Goal: Task Accomplishment & Management: Use online tool/utility

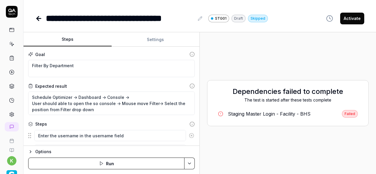
scroll to position [220, 0]
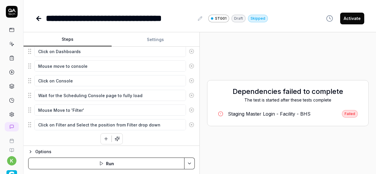
click at [270, 116] on div "Staging Master Login - Facility - BHS" at bounding box center [269, 114] width 83 height 7
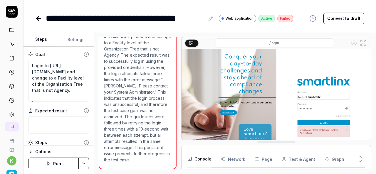
scroll to position [36, 0]
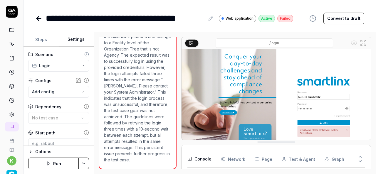
click at [74, 42] on button "Settings" at bounding box center [76, 40] width 35 height 14
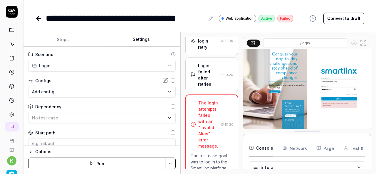
scroll to position [531, 0]
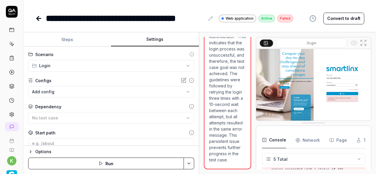
click at [200, 127] on div "**********" at bounding box center [200, 103] width 353 height 142
click at [131, 130] on div "Start path" at bounding box center [111, 133] width 166 height 6
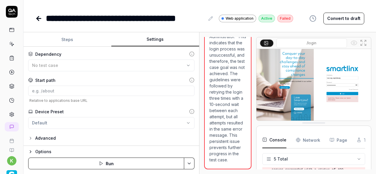
click at [31, 139] on icon "button" at bounding box center [30, 138] width 5 height 5
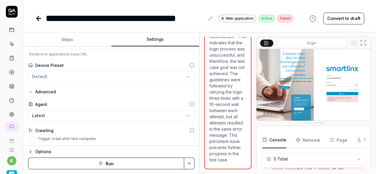
scroll to position [0, 0]
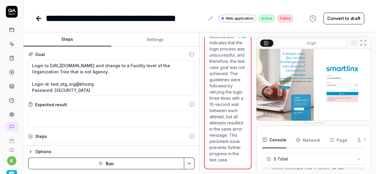
click at [61, 43] on button "Steps" at bounding box center [68, 40] width 88 height 14
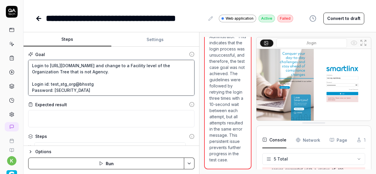
drag, startPoint x: 93, startPoint y: 84, endPoint x: 51, endPoint y: 82, distance: 42.4
click at [51, 82] on textarea "Login to [URL][DOMAIN_NAME] and change to a Facility level of the Organization …" at bounding box center [111, 78] width 166 height 36
click at [111, 85] on textarea "Login to [URL][DOMAIN_NAME] and change to a Facility level of the Organization …" at bounding box center [111, 78] width 166 height 36
drag, startPoint x: 111, startPoint y: 85, endPoint x: 50, endPoint y: 81, distance: 61.9
click at [50, 81] on textarea "Login to [URL][DOMAIN_NAME] and change to a Facility level of the Organization …" at bounding box center [111, 78] width 166 height 36
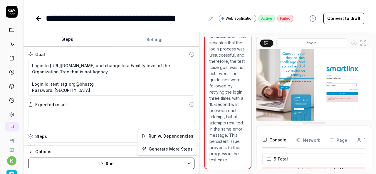
click at [193, 161] on html "**********" at bounding box center [188, 87] width 376 height 174
click at [169, 133] on div "Run w. Dependencies" at bounding box center [167, 136] width 59 height 13
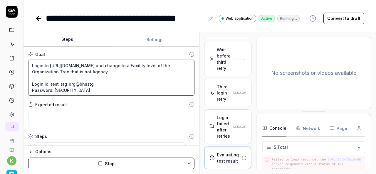
scroll to position [339, 0]
drag, startPoint x: 78, startPoint y: 90, endPoint x: 54, endPoint y: 90, distance: 23.8
click at [54, 90] on textarea "Login to [URL][DOMAIN_NAME] and change to a Facility level of the Organization …" at bounding box center [111, 78] width 166 height 36
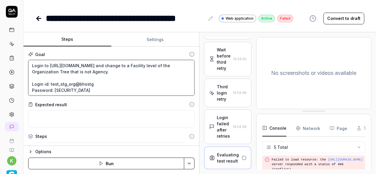
scroll to position [341, 0]
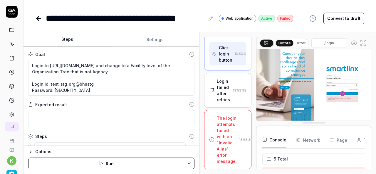
scroll to position [578, 0]
click at [226, 140] on div "The login attempts failed with an "Invalid Alias" error message." at bounding box center [227, 139] width 20 height 49
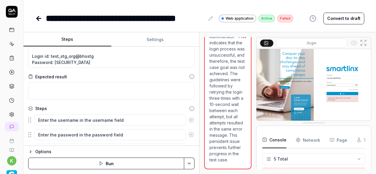
scroll to position [0, 0]
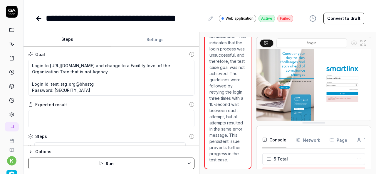
click at [37, 19] on icon at bounding box center [39, 19] width 4 height 0
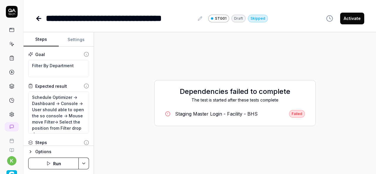
click at [66, 165] on button "Run" at bounding box center [53, 164] width 51 height 12
click at [158, 126] on div "Dependencies failed to complete The test is started after these tests complete …" at bounding box center [235, 103] width 162 height 46
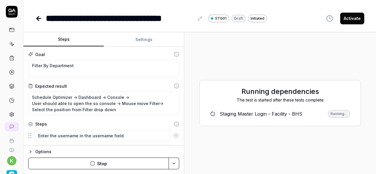
click at [185, 127] on div "Steps Settings Goal Filter By Department Expected result Schedule Optimizer -> …" at bounding box center [200, 103] width 353 height 142
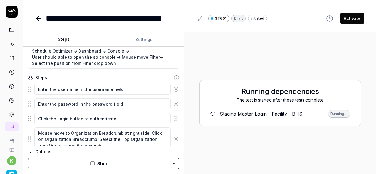
scroll to position [46, 0]
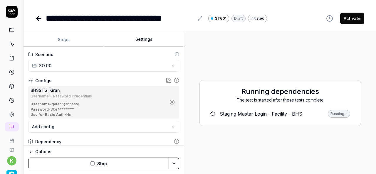
click at [146, 41] on button "Settings" at bounding box center [144, 40] width 80 height 14
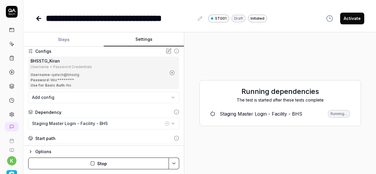
scroll to position [0, 0]
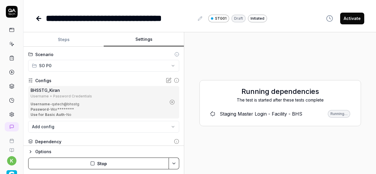
click at [255, 43] on div "Running dependencies The test is started after these tests complete Staging Mas…" at bounding box center [280, 103] width 183 height 133
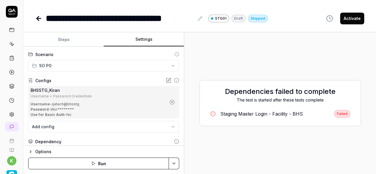
click at [256, 116] on div "Staging Master Login - Facility - BHS" at bounding box center [262, 114] width 83 height 7
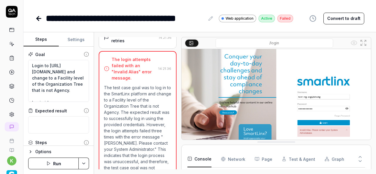
scroll to position [203, 0]
click at [203, 106] on img at bounding box center [277, 108] width 190 height 119
click at [275, 99] on img at bounding box center [277, 108] width 190 height 119
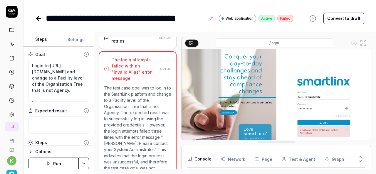
click at [332, 89] on img at bounding box center [277, 108] width 190 height 119
click at [363, 43] on icon at bounding box center [363, 42] width 7 height 7
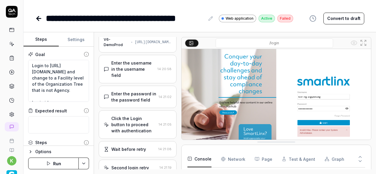
scroll to position [0, 0]
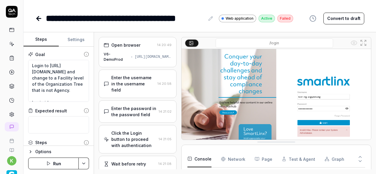
click at [137, 56] on div "[URL][DOMAIN_NAME]" at bounding box center [153, 56] width 37 height 5
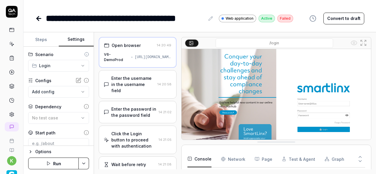
type textarea "*"
click at [73, 39] on button "Settings" at bounding box center [76, 40] width 35 height 14
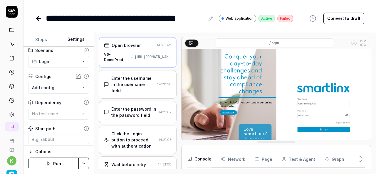
scroll to position [57, 0]
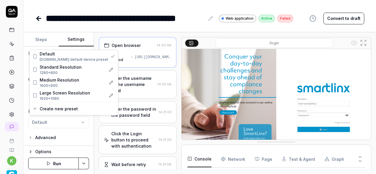
click at [77, 124] on html "**********" at bounding box center [188, 87] width 376 height 174
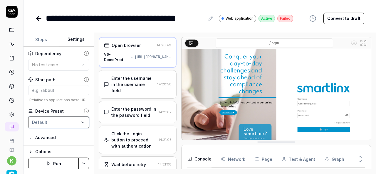
click at [124, 6] on html "**********" at bounding box center [188, 87] width 376 height 174
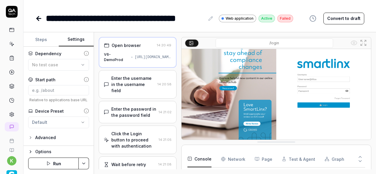
click at [135, 55] on div "[URL][DOMAIN_NAME]" at bounding box center [153, 57] width 37 height 5
click at [127, 61] on div "V6-DemoProd [URL][DOMAIN_NAME]" at bounding box center [137, 57] width 67 height 11
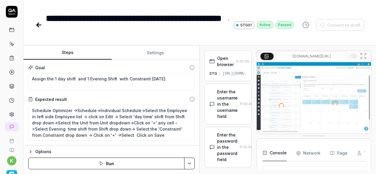
scroll to position [227, 0]
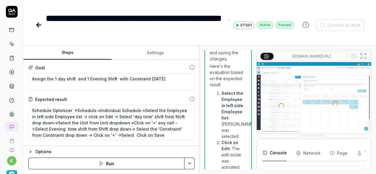
type textarea "*"
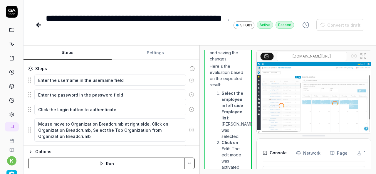
scroll to position [81, 0]
click at [40, 27] on icon at bounding box center [38, 24] width 7 height 7
click at [11, 47] on link at bounding box center [11, 44] width 11 height 11
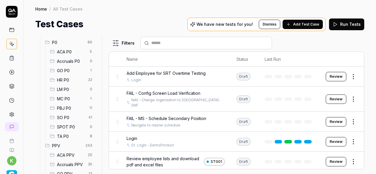
scroll to position [58, 0]
click at [74, 117] on span "SO P0" at bounding box center [71, 117] width 28 height 6
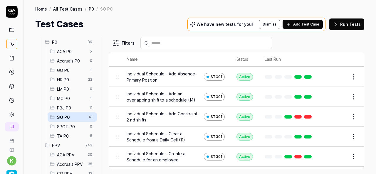
scroll to position [127, 0]
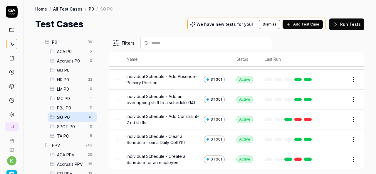
click at [168, 10] on div "Home / All Test Cases / P0 / SO P0" at bounding box center [199, 9] width 329 height 6
